Goal: Information Seeking & Learning: Understand process/instructions

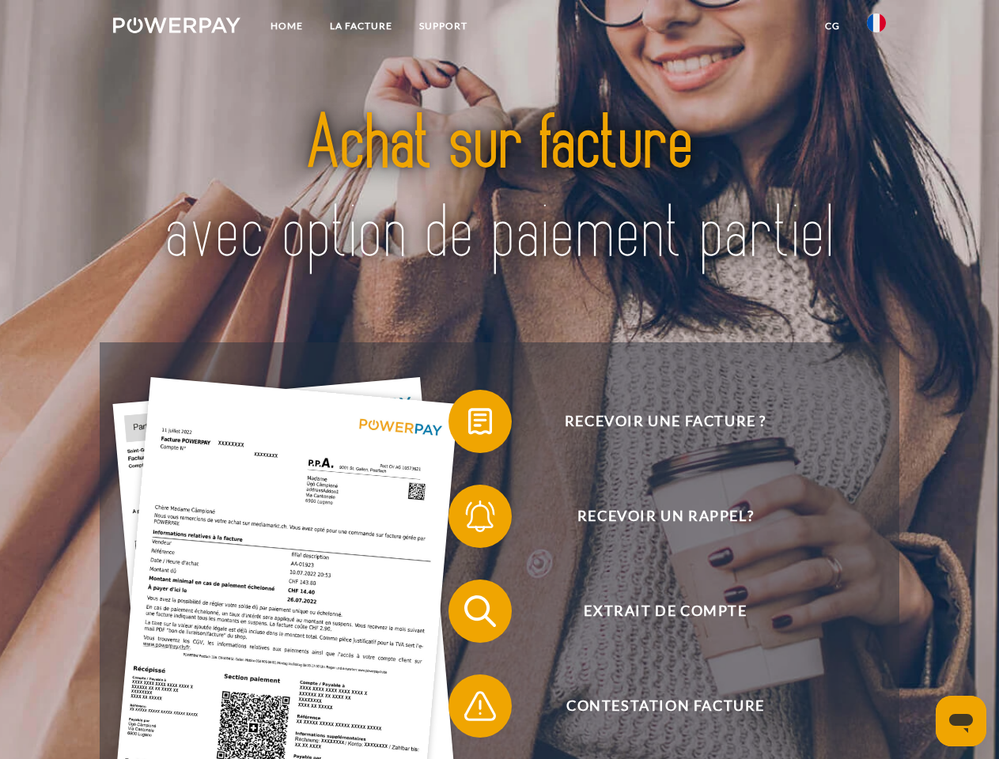
click at [176, 28] on img at bounding box center [176, 25] width 127 height 16
click at [876, 28] on img at bounding box center [876, 22] width 19 height 19
click at [832, 26] on link "CG" at bounding box center [832, 26] width 42 height 28
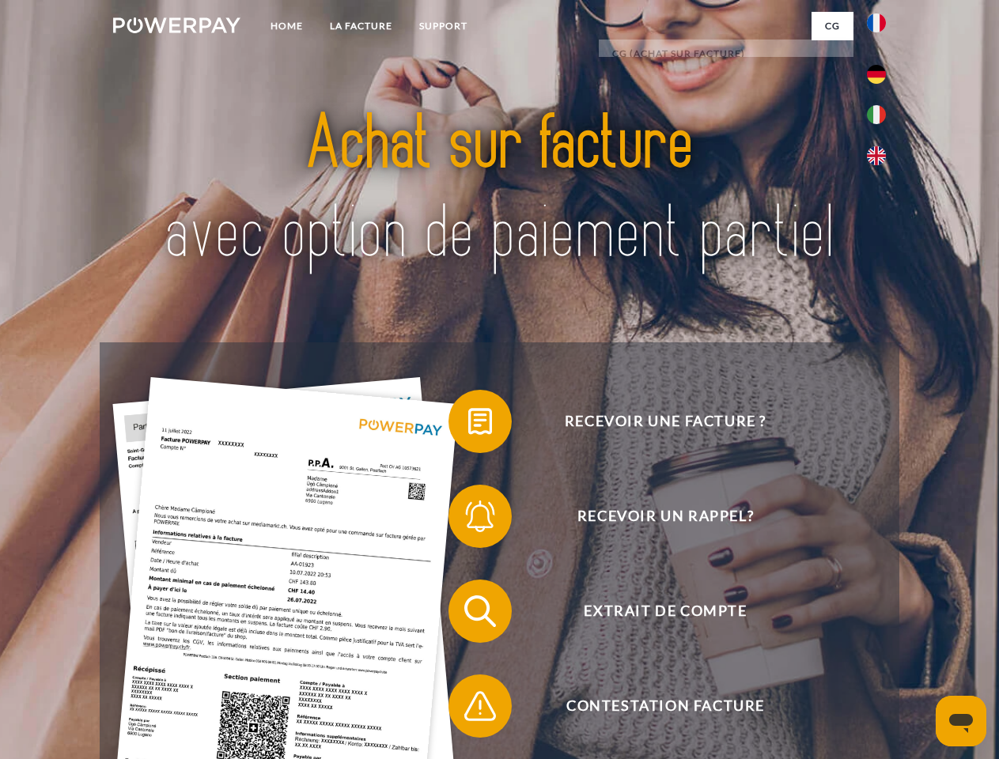
click at [468, 425] on span at bounding box center [456, 421] width 79 height 79
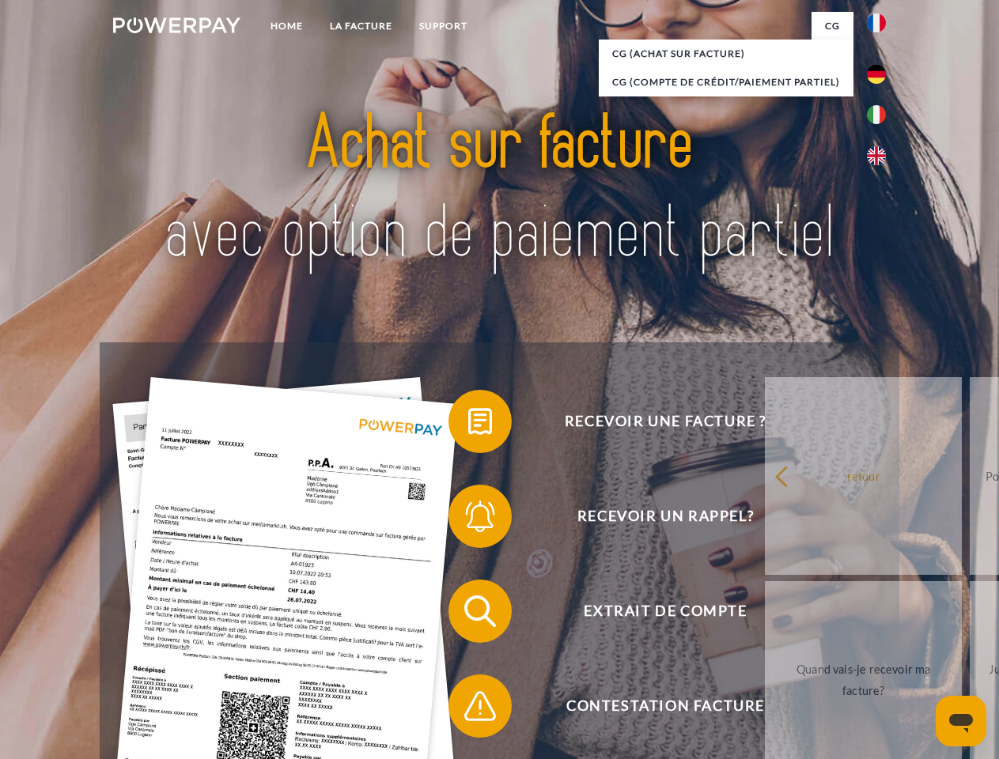
click at [468, 520] on span at bounding box center [456, 516] width 79 height 79
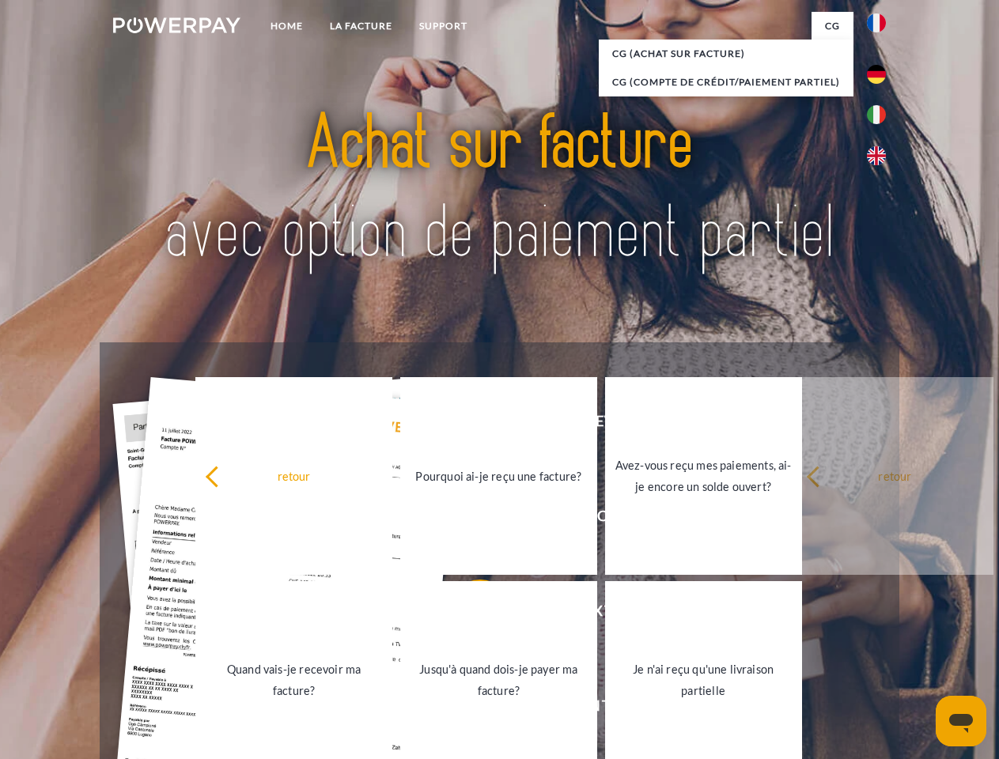
click at [468, 615] on link "Jusqu'à quand dois-je payer ma facture?" at bounding box center [498, 680] width 197 height 198
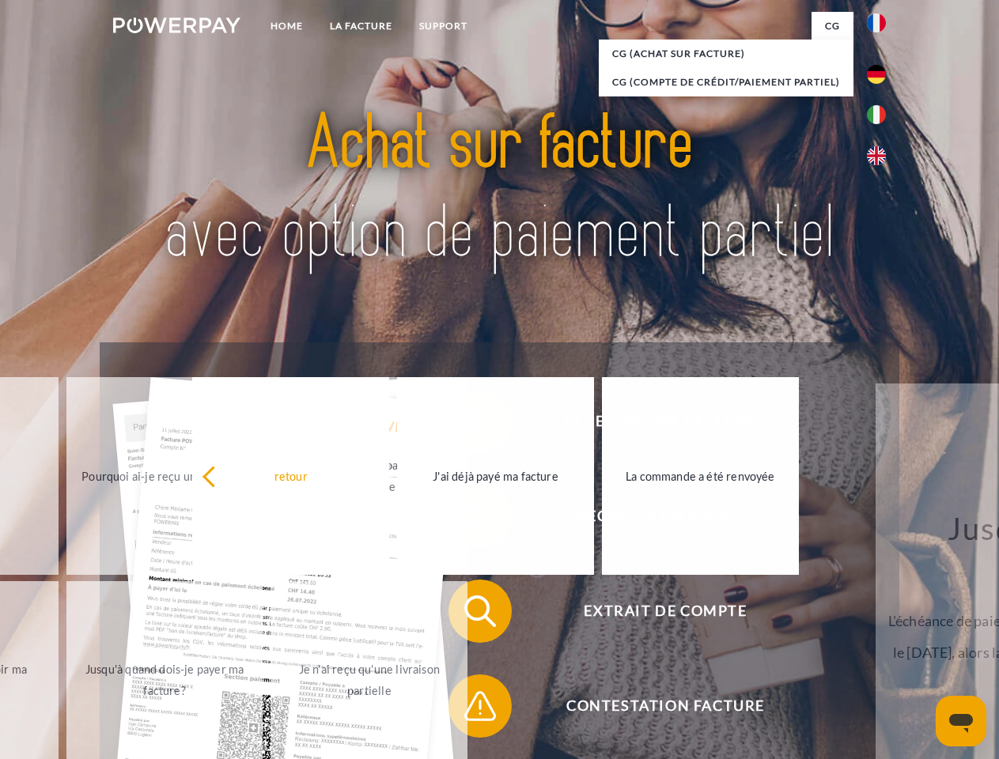
click at [468, 709] on span at bounding box center [456, 706] width 79 height 79
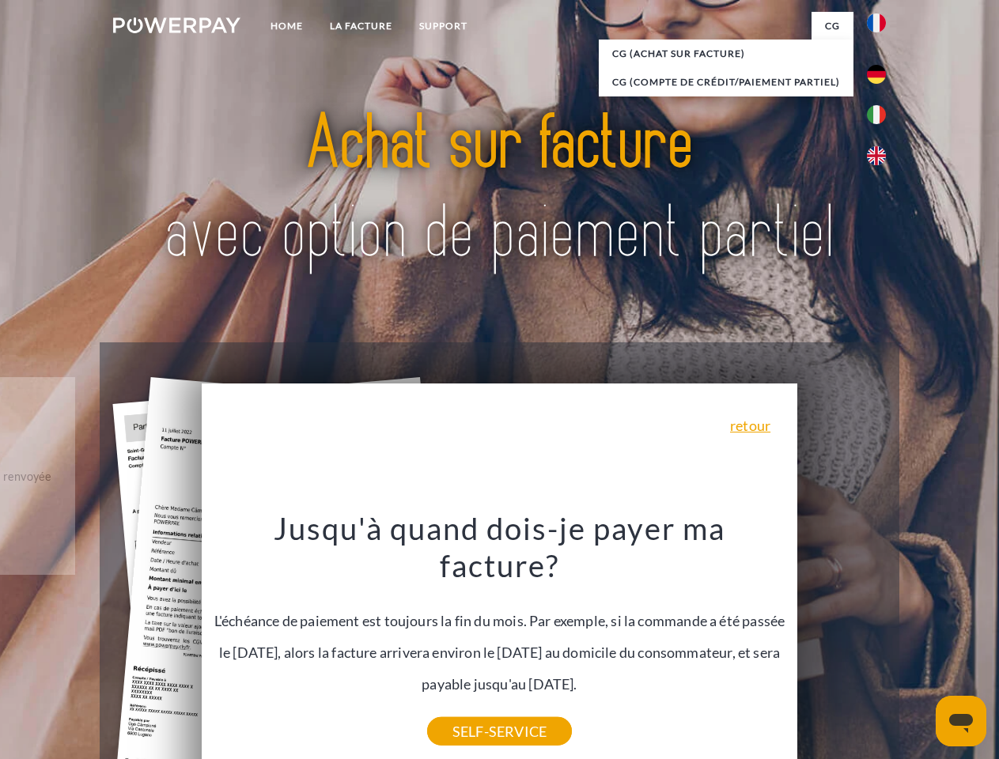
click at [961, 721] on icon "Ouvrir la fenêtre de messagerie" at bounding box center [961, 723] width 24 height 19
